Goal: Feedback & Contribution: Contribute content

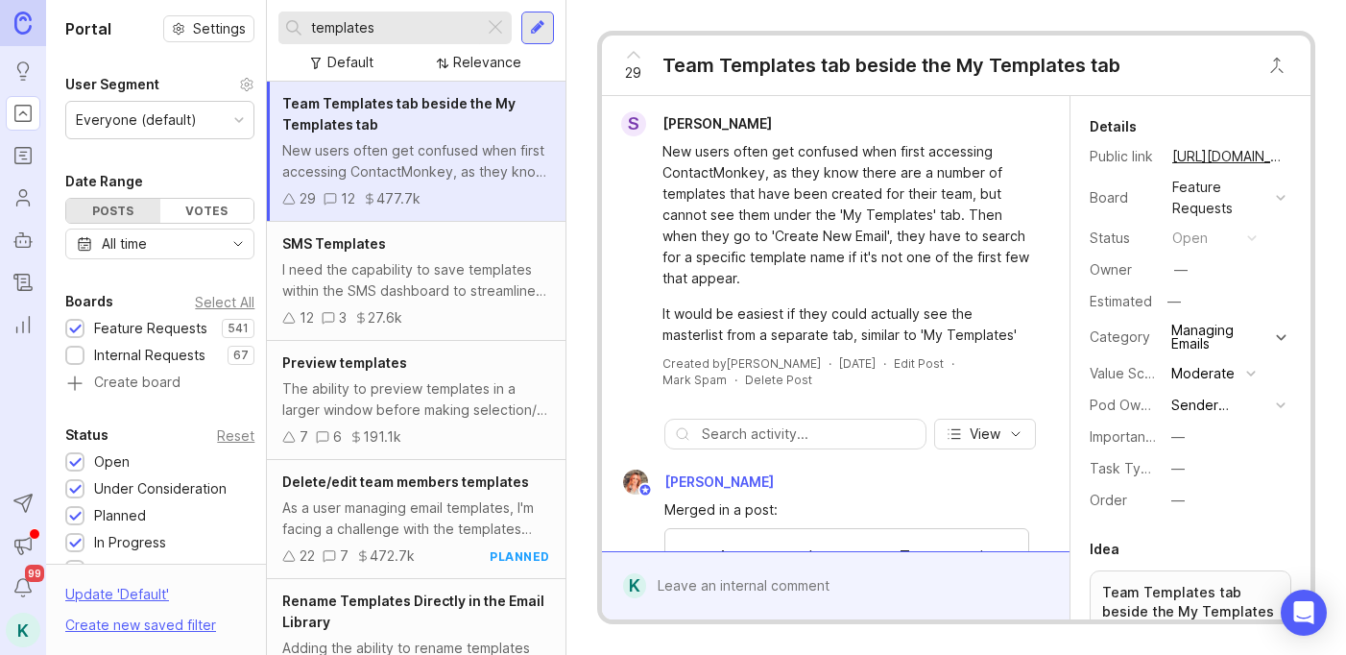
click at [492, 25] on div at bounding box center [495, 27] width 23 height 25
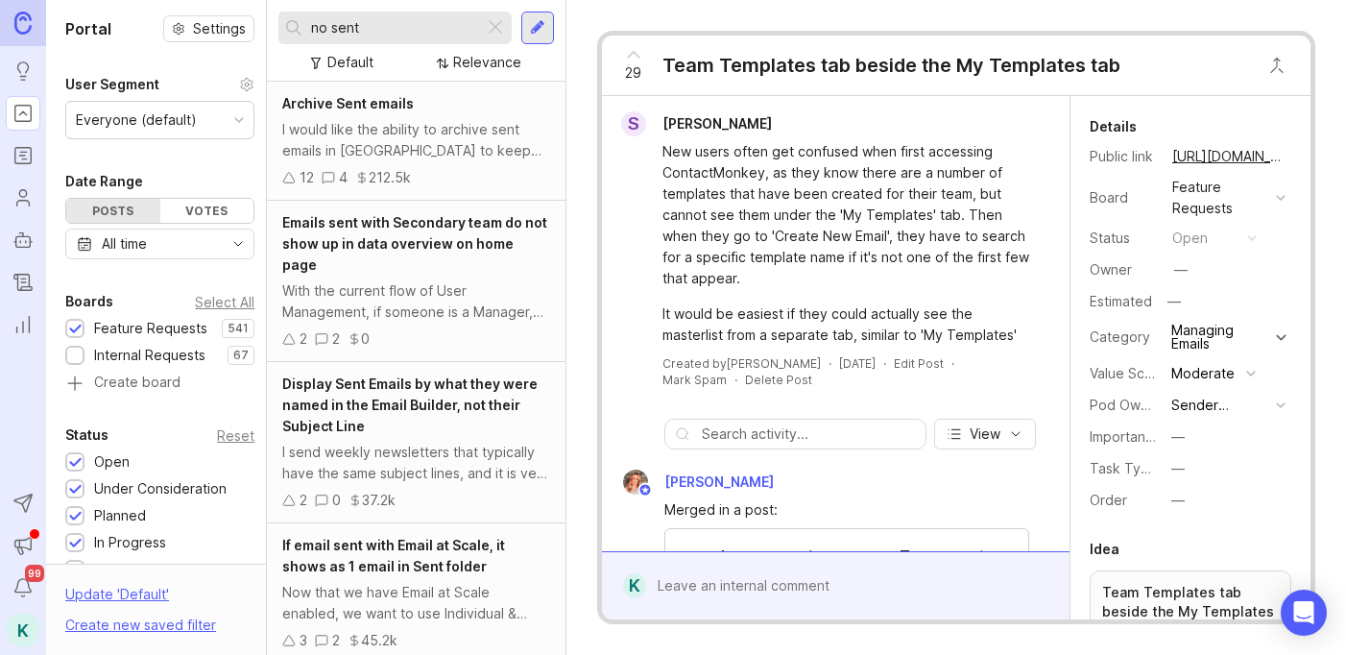
type input "no sent"
click at [454, 120] on div "I would like the ability to archive sent emails in [GEOGRAPHIC_DATA] to keep my…" at bounding box center [415, 140] width 267 height 42
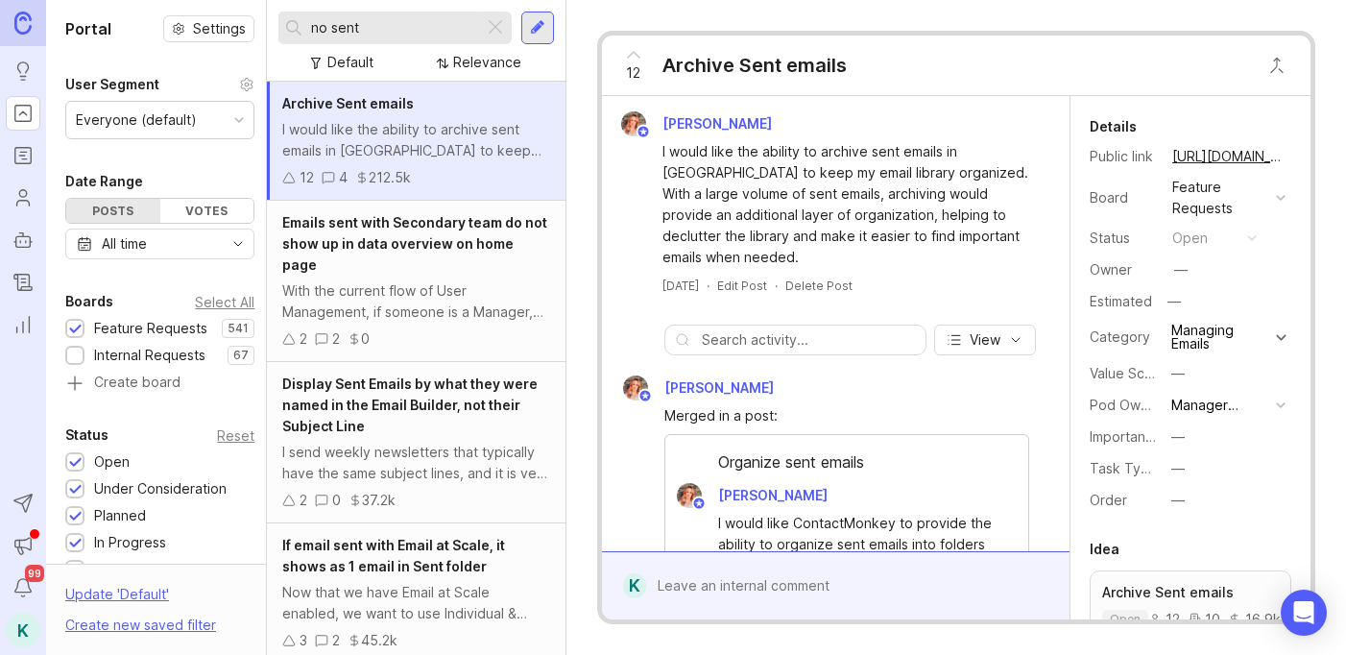
click at [542, 21] on div at bounding box center [537, 27] width 15 height 17
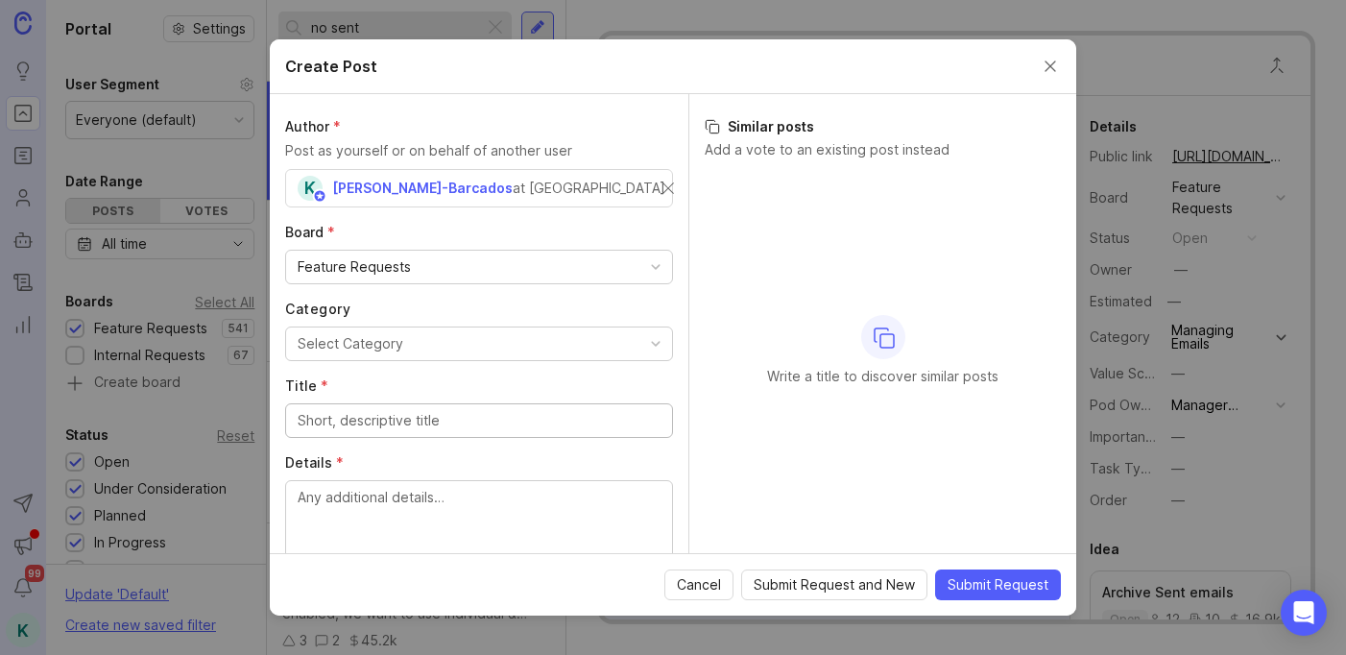
click at [460, 265] on div "Feature Requests" at bounding box center [479, 267] width 386 height 33
click at [492, 224] on label "Board *" at bounding box center [479, 232] width 388 height 19
click at [424, 333] on button "Select Category" at bounding box center [479, 344] width 388 height 35
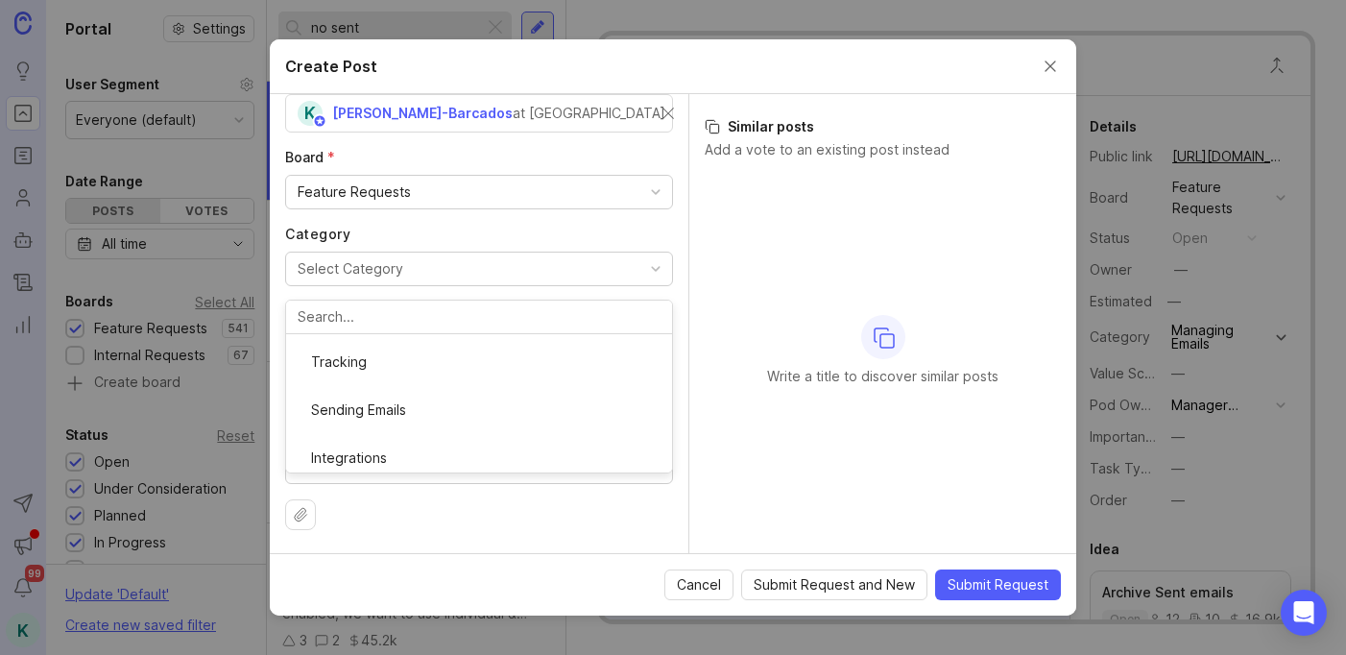
scroll to position [224, 0]
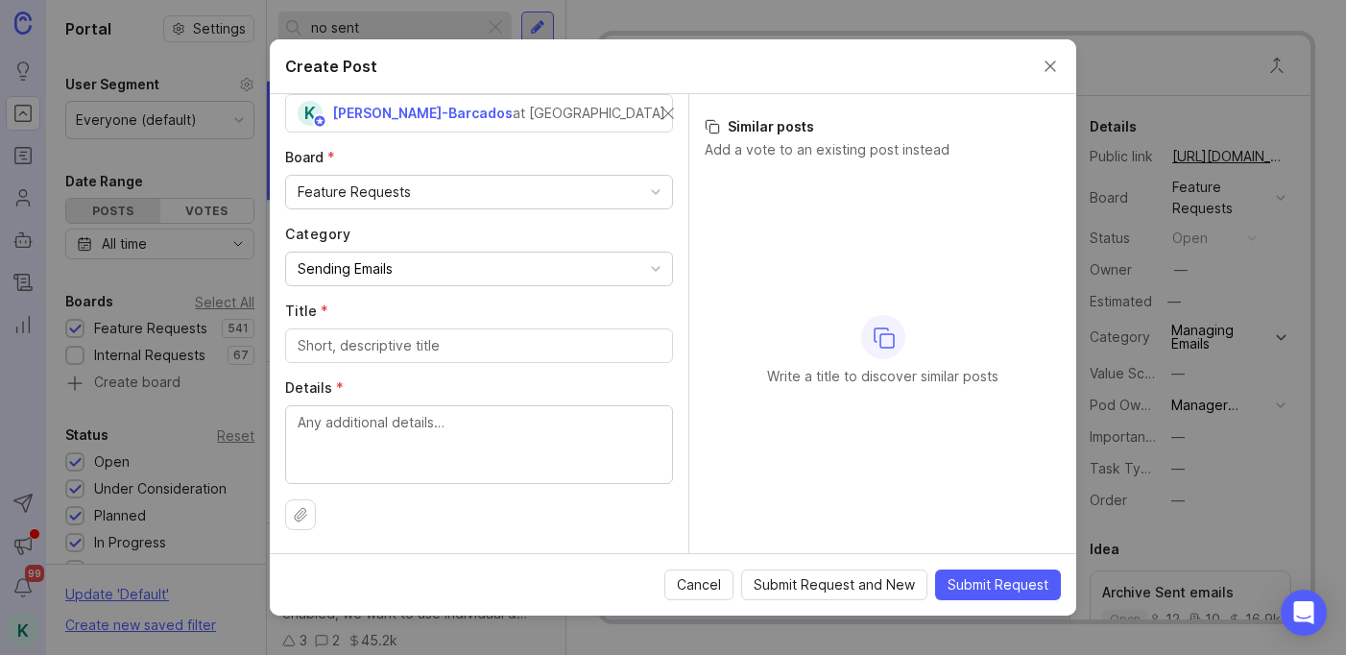
click at [407, 351] on input "Title *" at bounding box center [479, 345] width 363 height 21
type input "M"
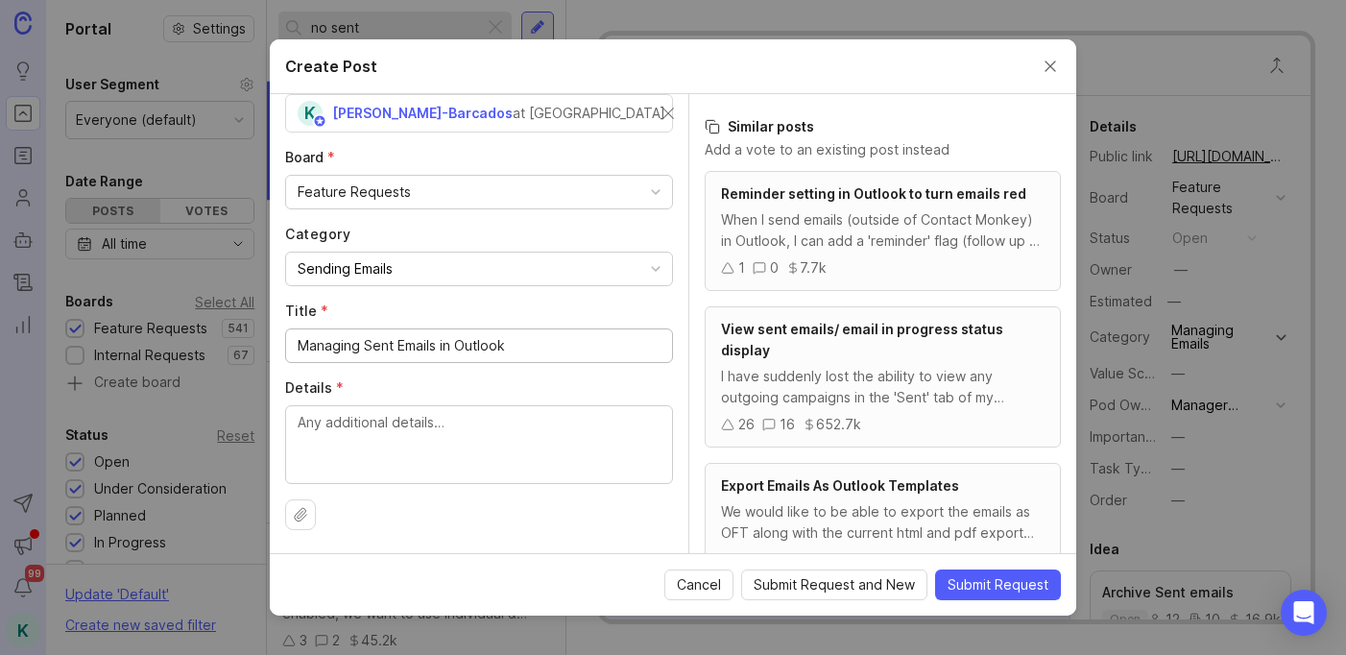
type input "Managing Sent Emails in Outlook"
click at [366, 442] on textarea "Details *" at bounding box center [479, 443] width 363 height 63
paste textarea "cannot use email at scale; therefore, we have to send from our own email boxes.…"
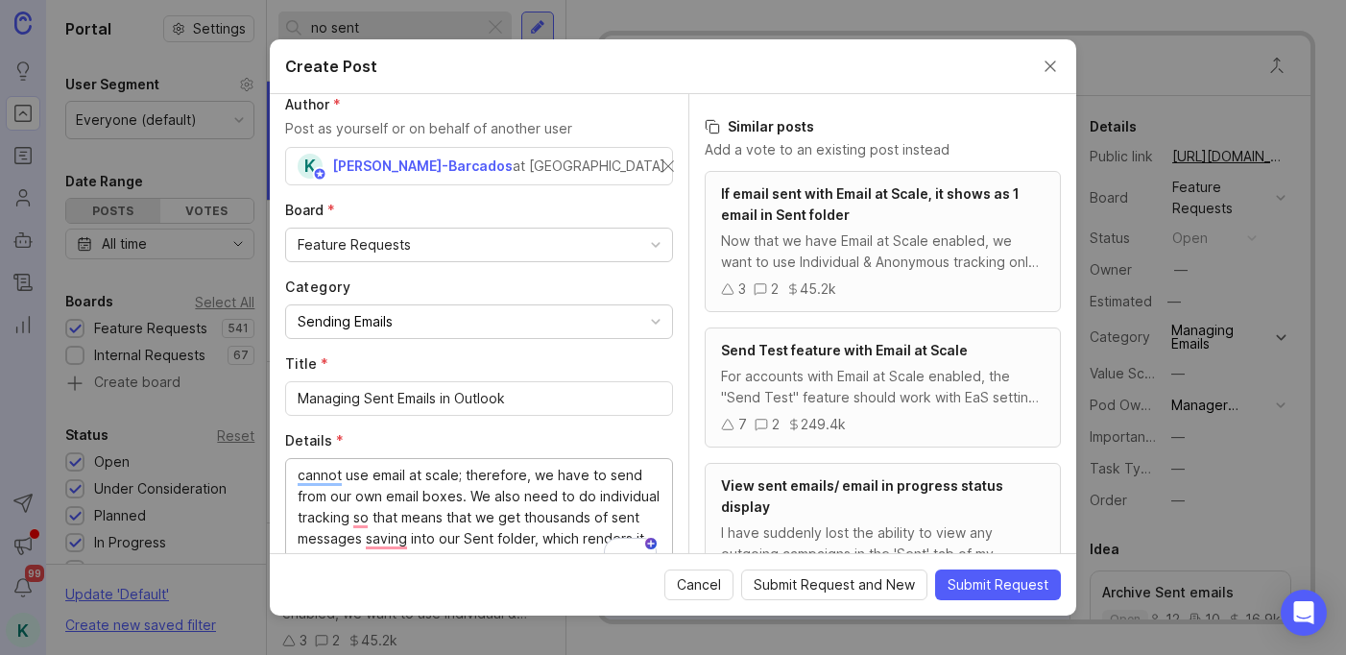
scroll to position [0, 0]
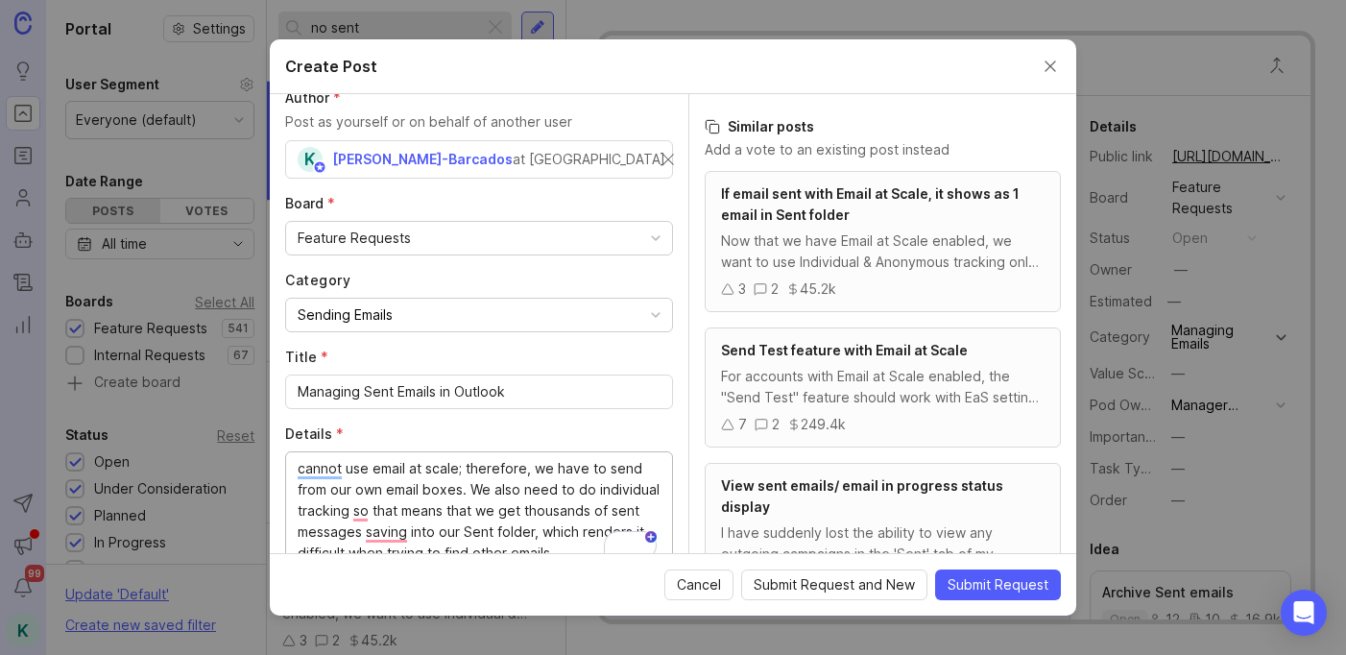
click at [300, 464] on textarea "cannot use email at scale; therefore, we have to send from our own email boxes.…" at bounding box center [479, 511] width 363 height 106
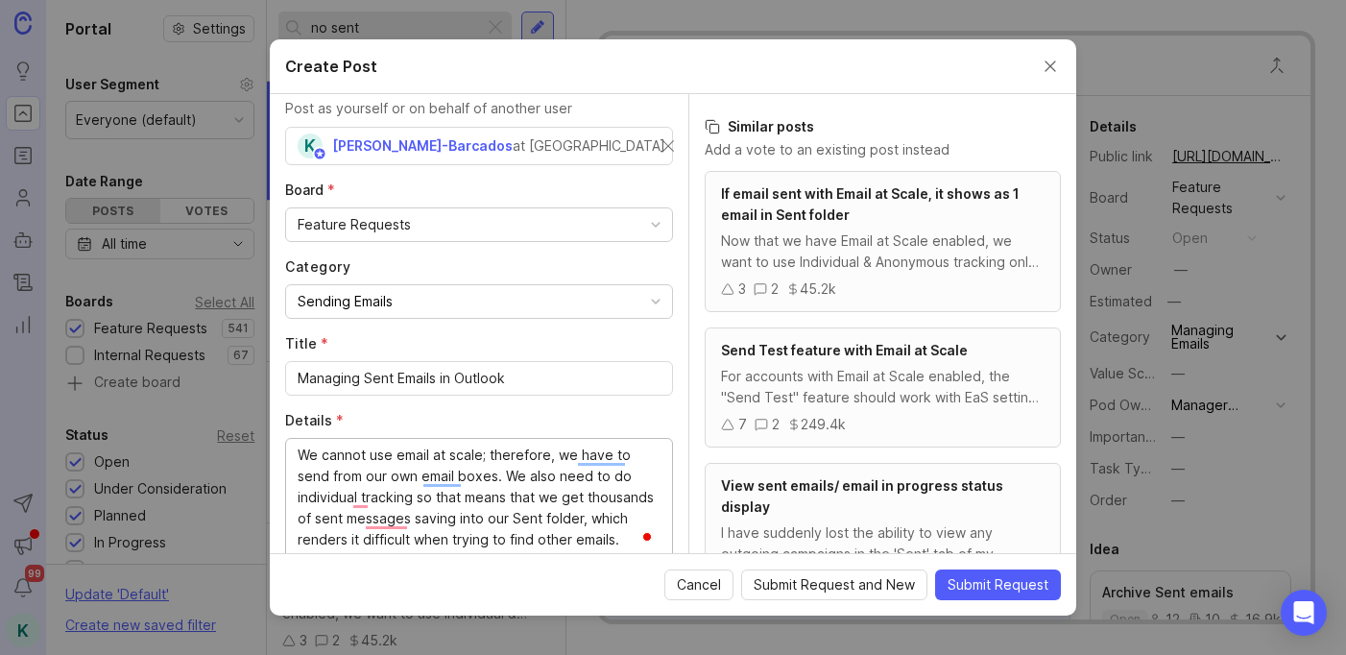
scroll to position [49, 0]
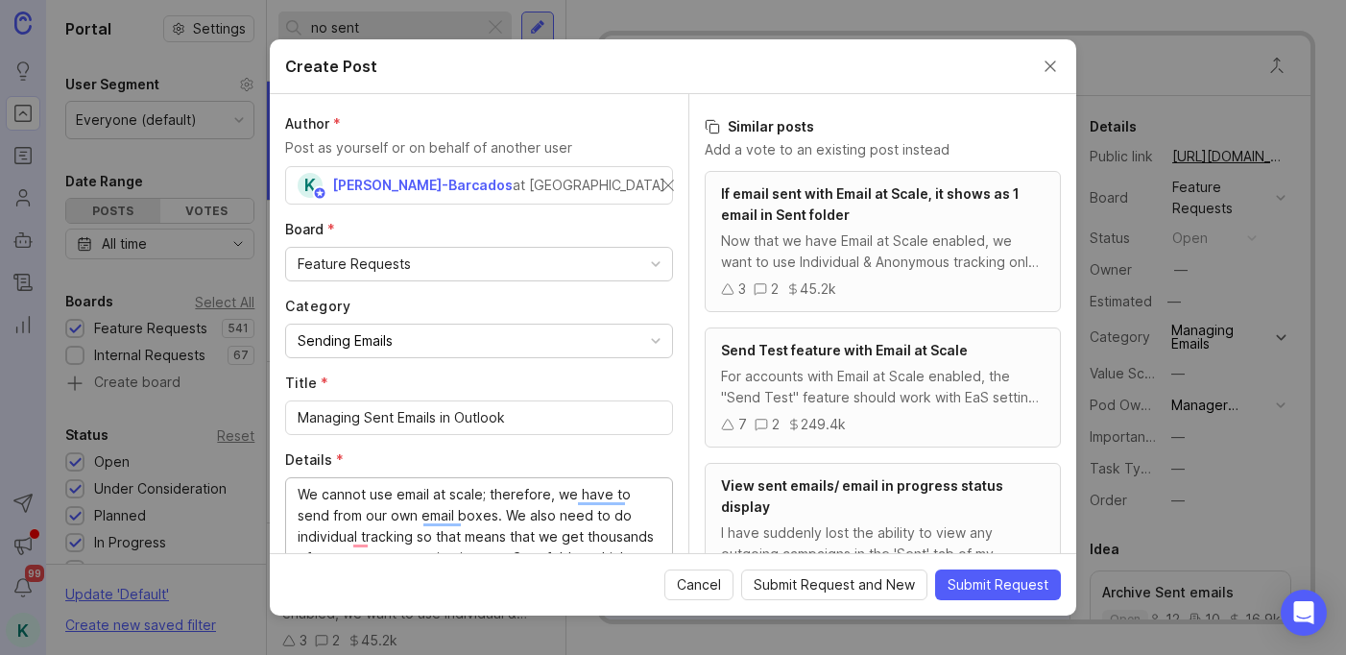
type textarea "We cannot use email at scale; therefore, we have to send from our own email box…"
click at [513, 188] on div "at [GEOGRAPHIC_DATA]" at bounding box center [589, 185] width 153 height 21
click at [648, 186] on div "K [PERSON_NAME]-Barcados at [GEOGRAPHIC_DATA]" at bounding box center [480, 185] width 365 height 25
click at [550, 191] on input "text" at bounding box center [479, 185] width 363 height 21
type input "[PERSON_NAME][EMAIL_ADDRESS][PERSON_NAME][DOMAIN_NAME]"
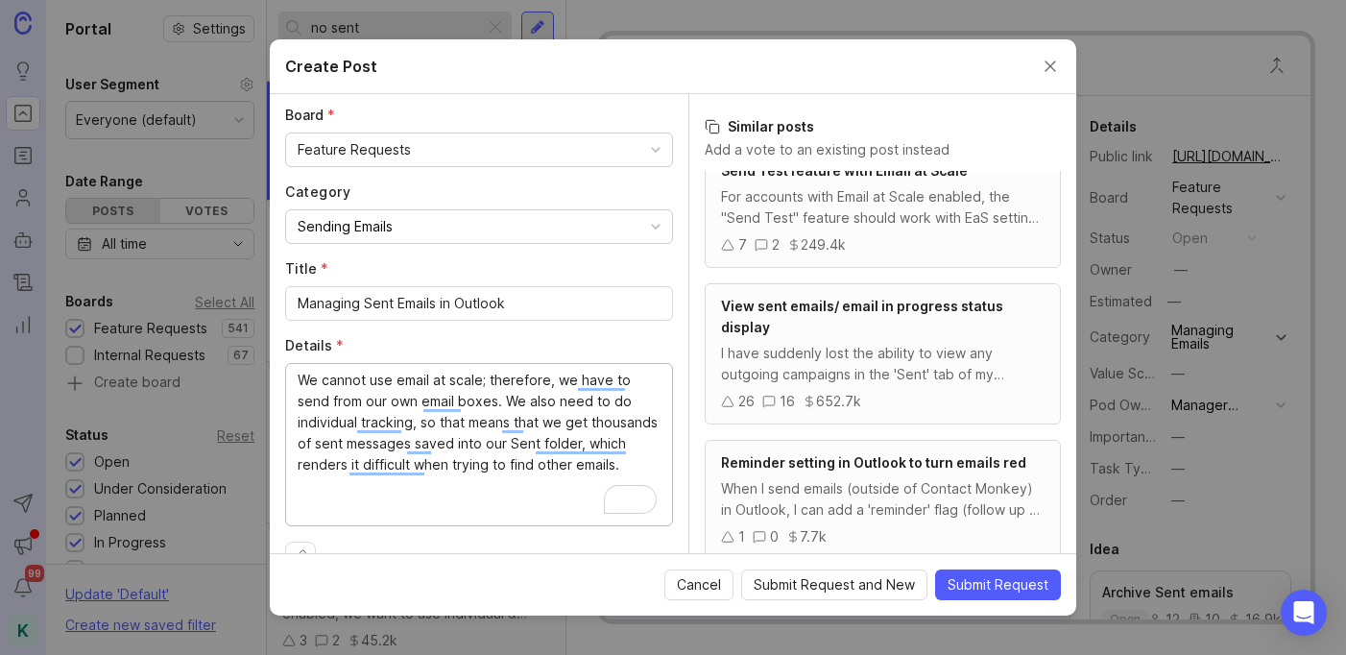
paste textarea "Our IT team wanted to ask if there is a way that CM could exclude a “Sent” copy…"
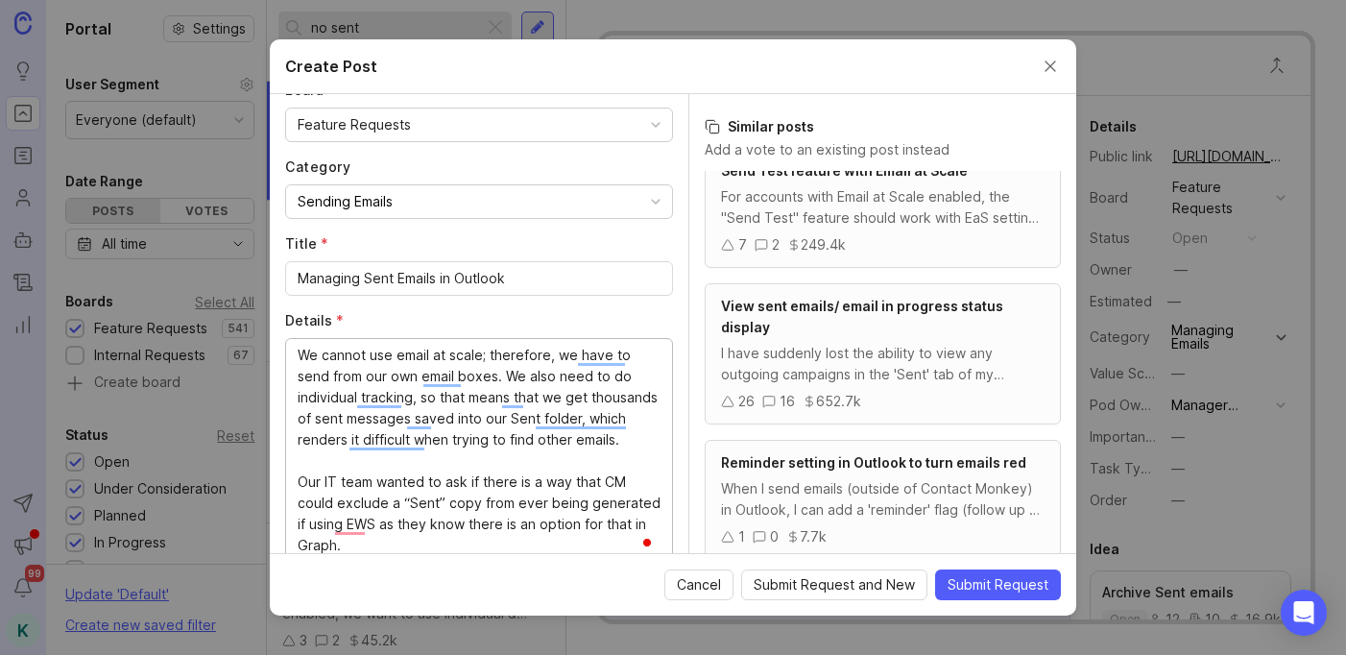
scroll to position [152, 0]
type textarea "We cannot use email at scale; therefore, we have to send from our own email box…"
click at [520, 282] on input "Managing Sent Emails in Outlook" at bounding box center [479, 278] width 363 height 21
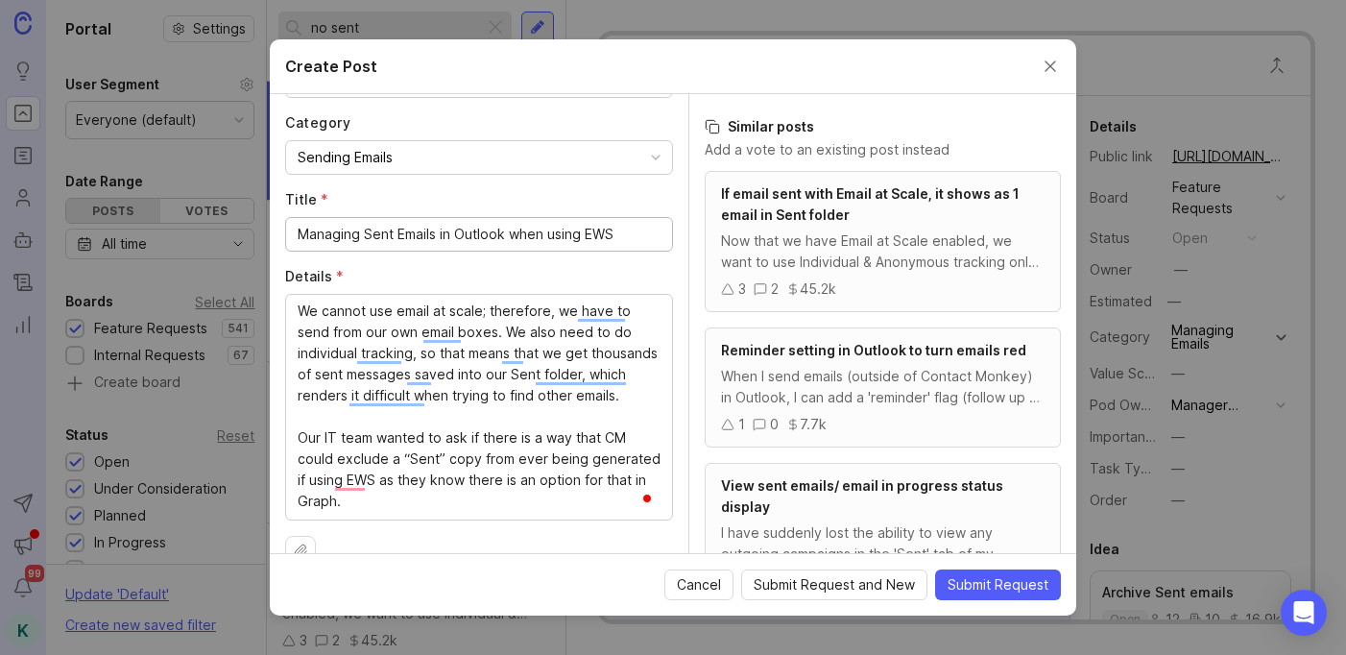
scroll to position [188, 0]
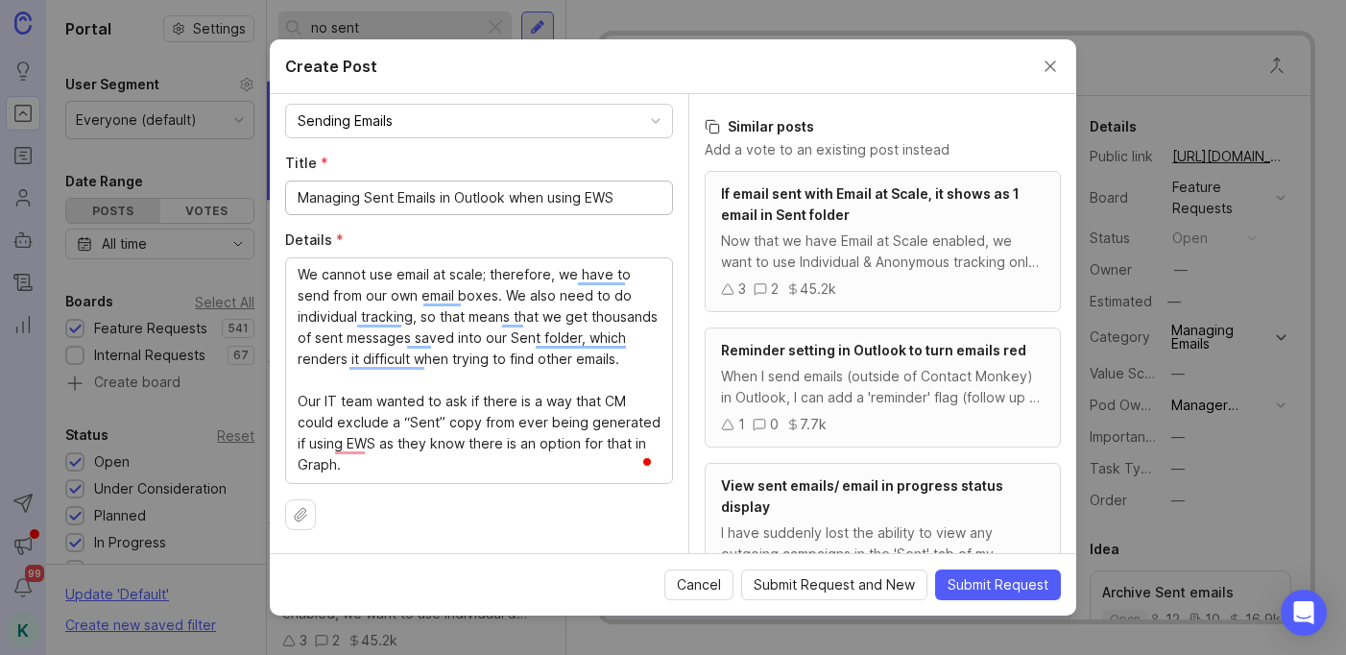
type input "Managing Sent Emails in Outlook when using EWS"
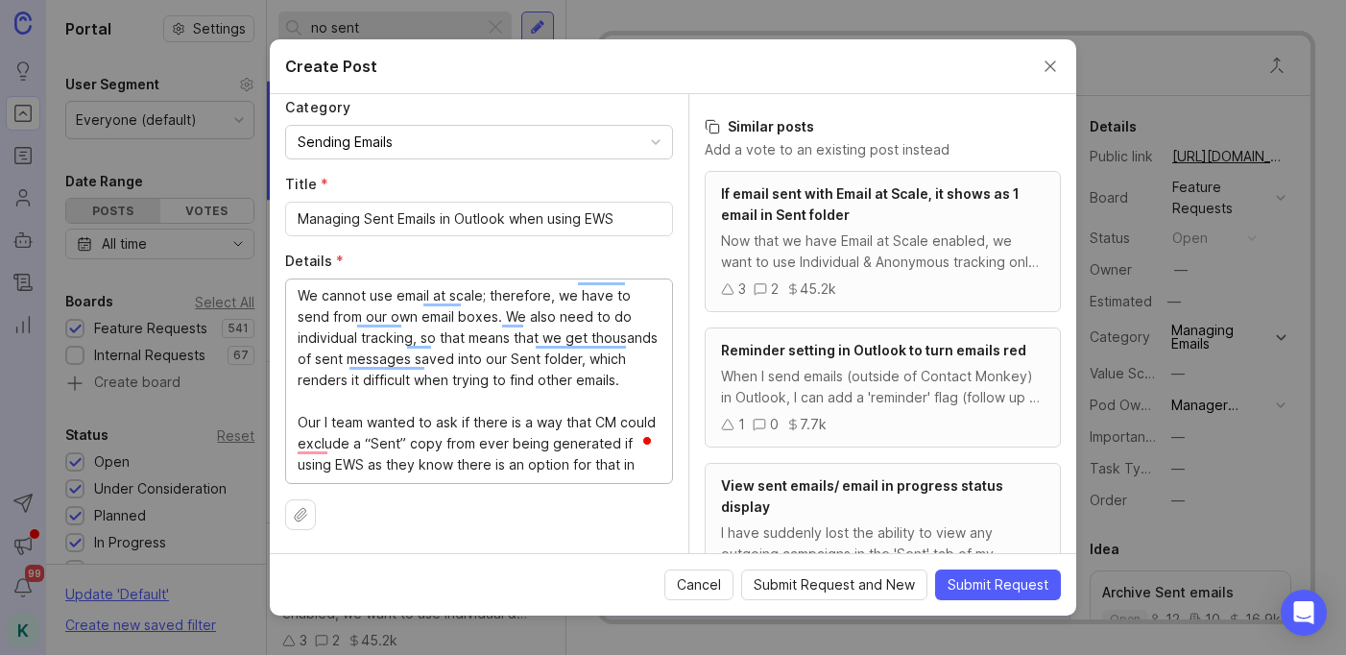
scroll to position [202, 0]
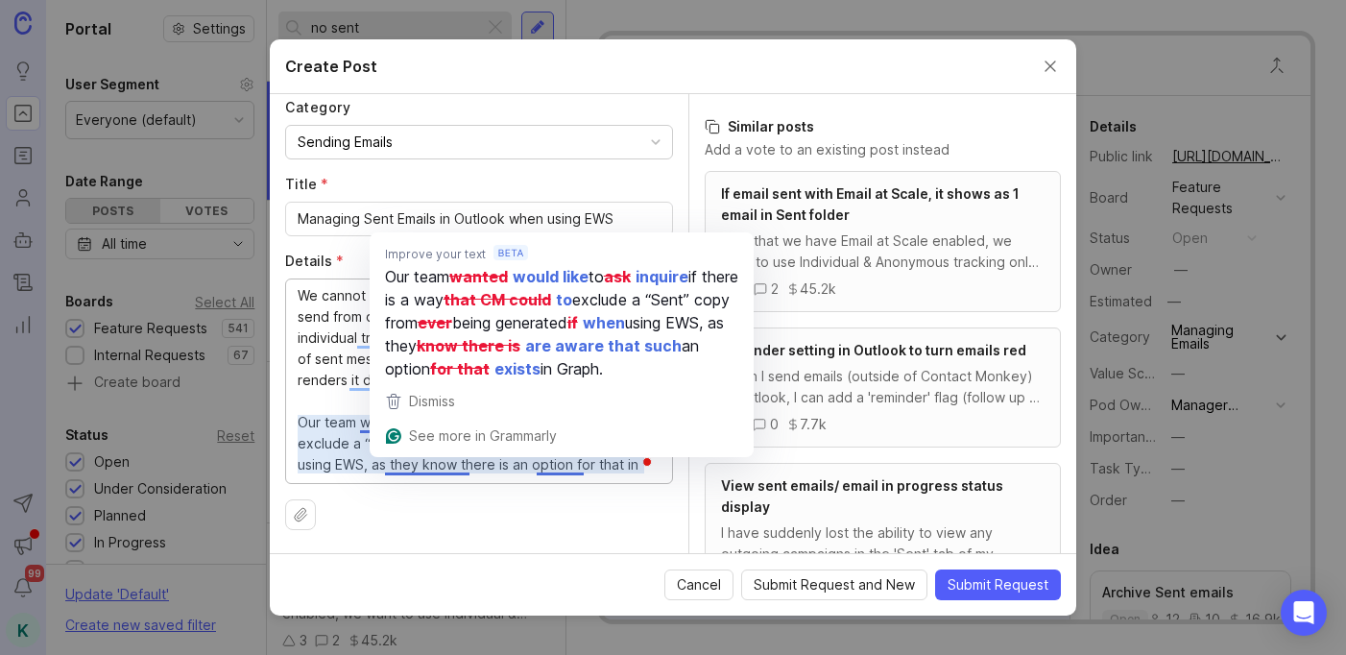
type textarea "We cannot use email at scale; therefore, we have to send from our own email box…"
click at [580, 521] on div at bounding box center [479, 514] width 388 height 31
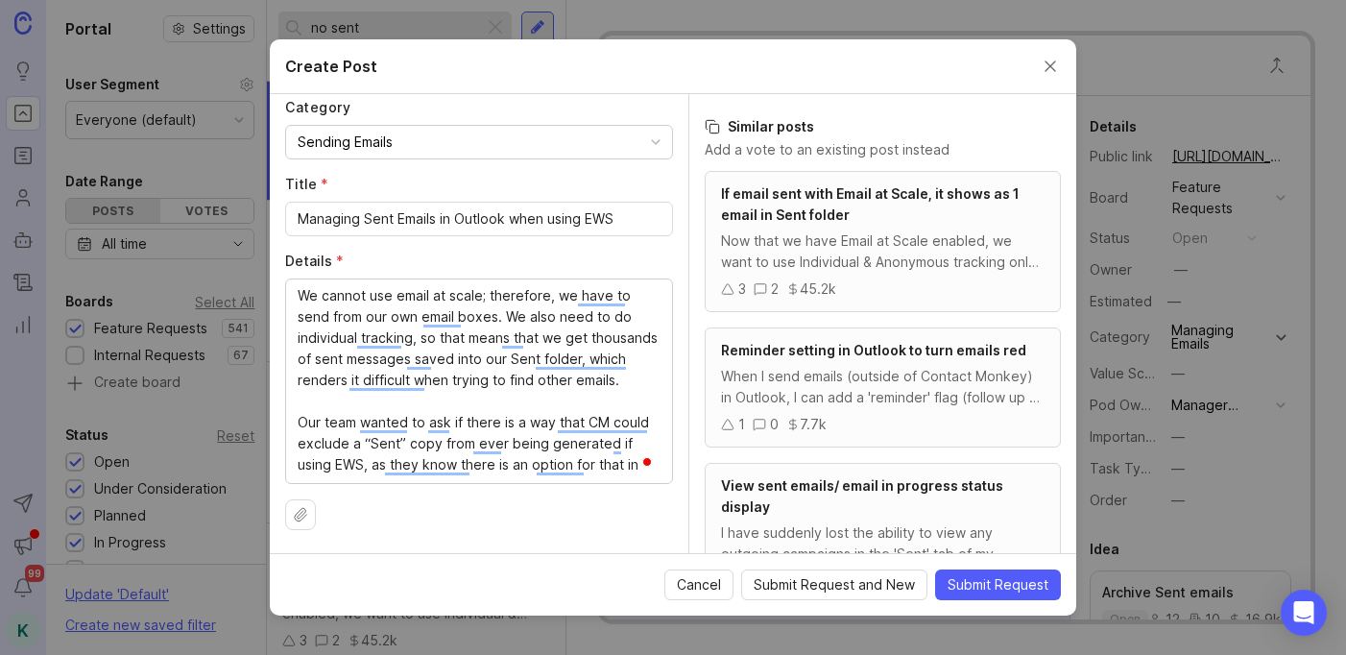
click at [1006, 593] on span "Submit Request" at bounding box center [998, 584] width 101 height 19
